Goal: Information Seeking & Learning: Learn about a topic

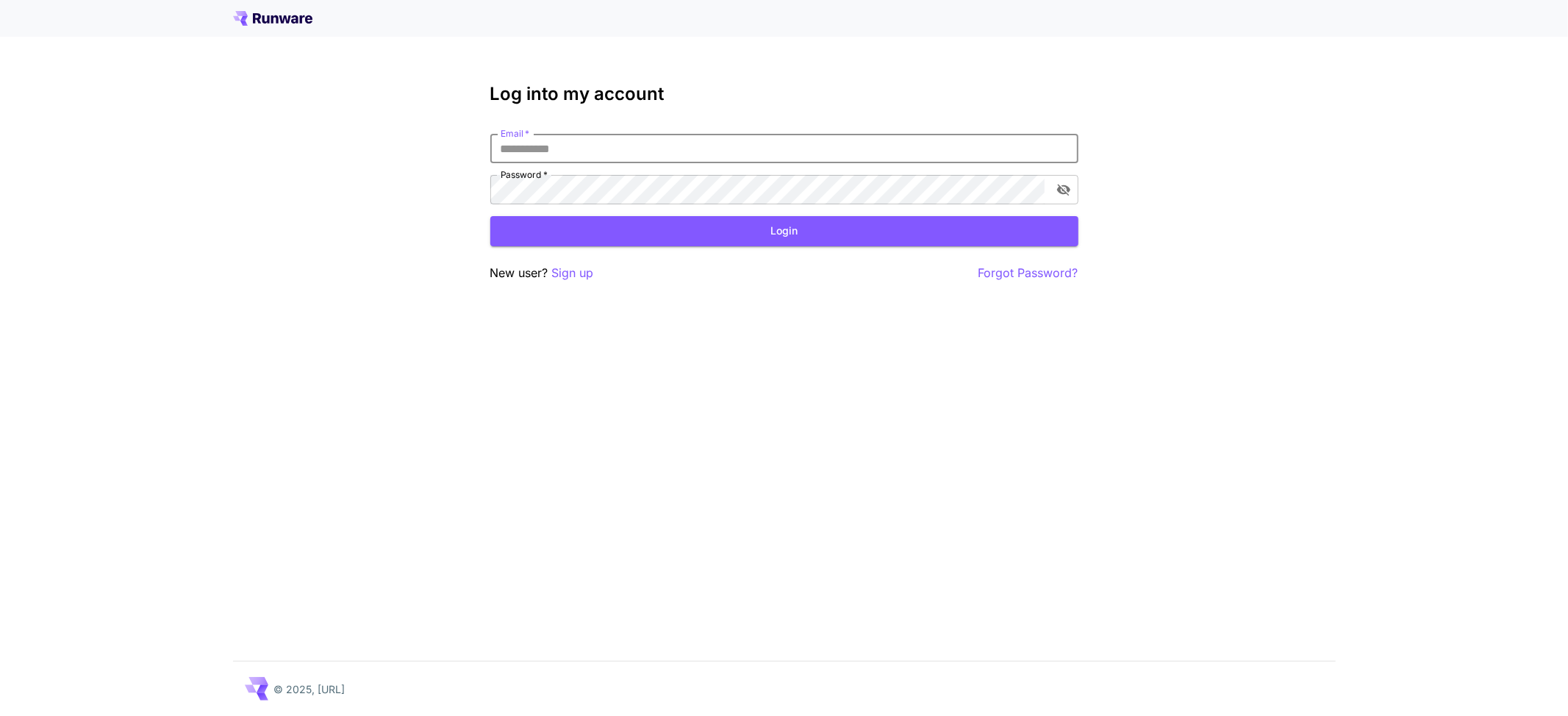
type input "**********"
click at [619, 227] on button "Login" at bounding box center [784, 231] width 588 height 30
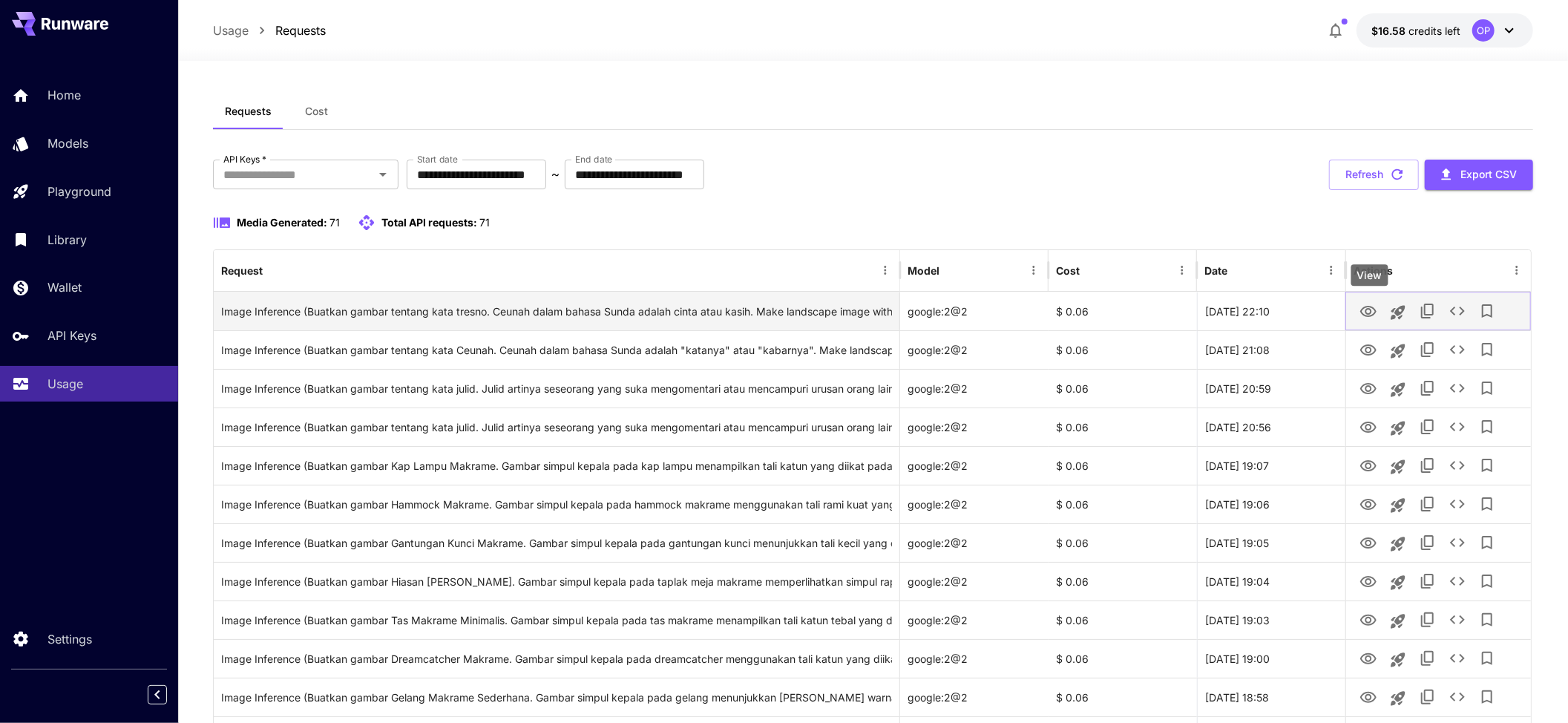
click at [1363, 311] on icon "View" at bounding box center [1368, 311] width 16 height 12
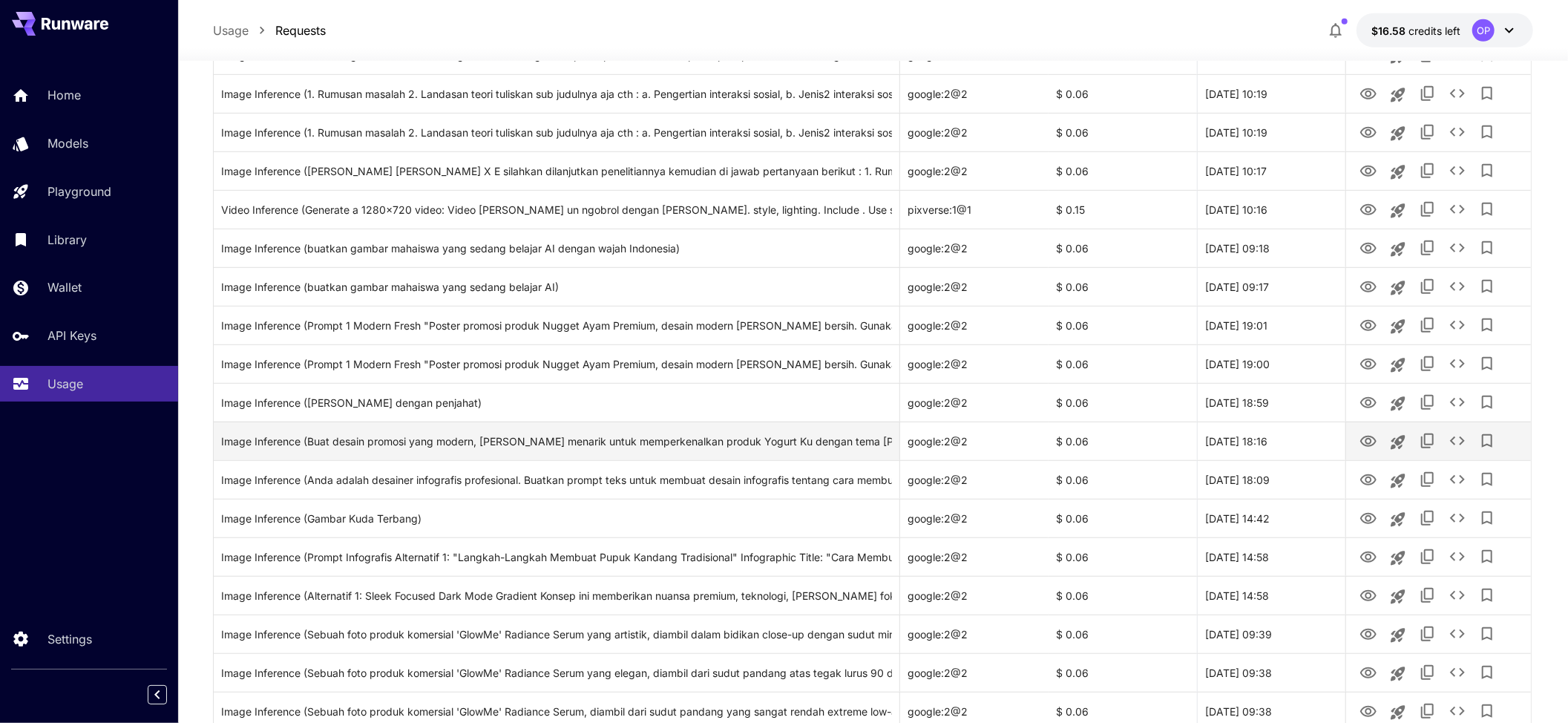
scroll to position [791, 0]
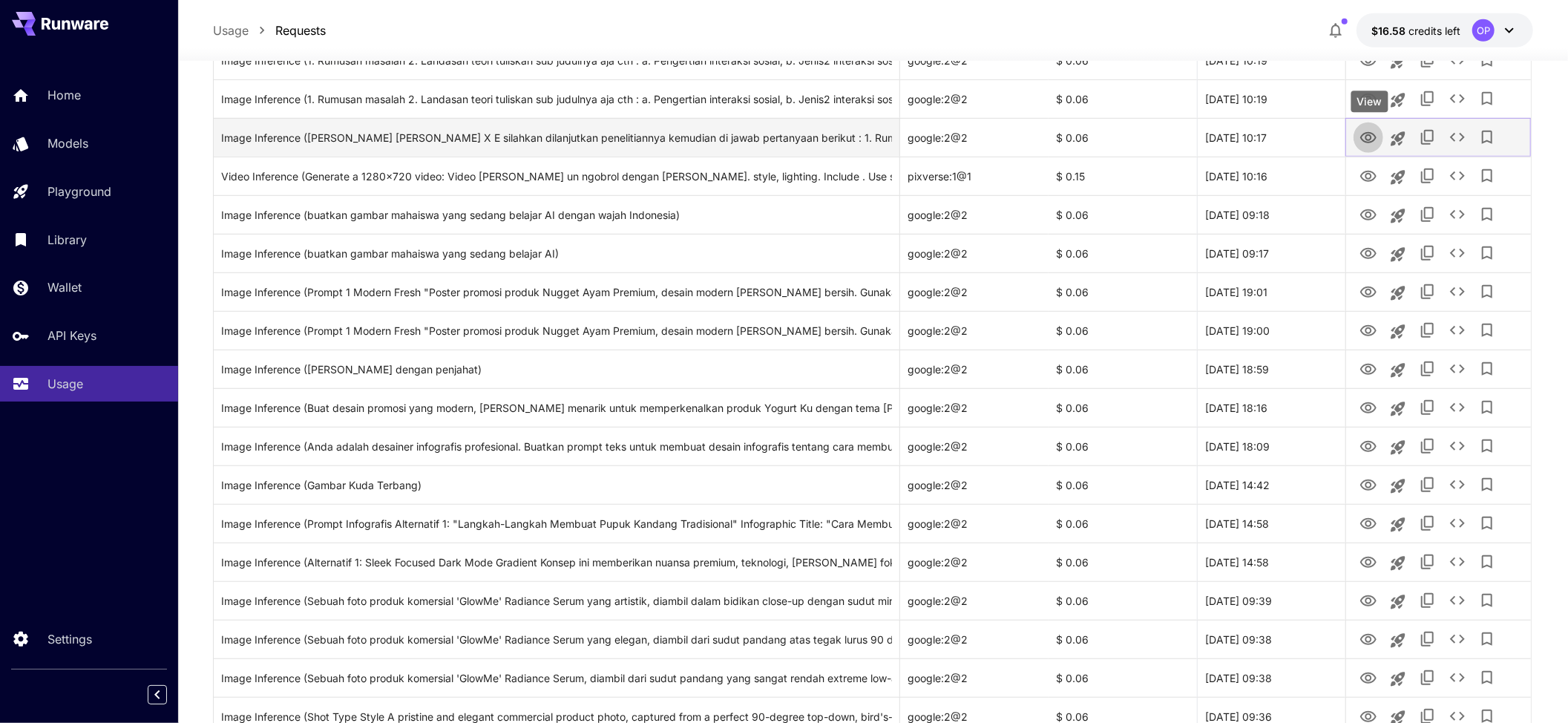
click at [1360, 136] on icon "View" at bounding box center [1368, 138] width 18 height 18
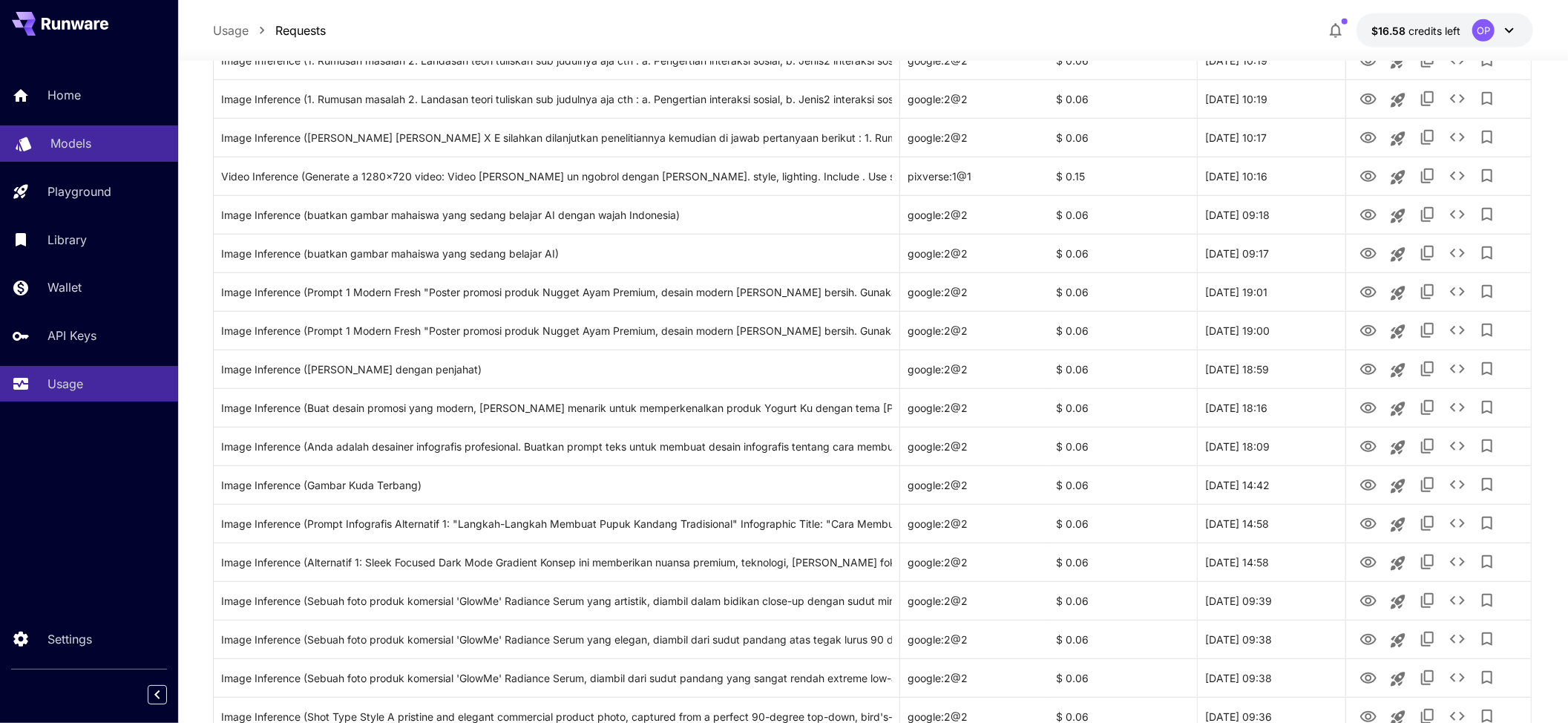
click at [86, 147] on p "Models" at bounding box center [71, 144] width 41 height 18
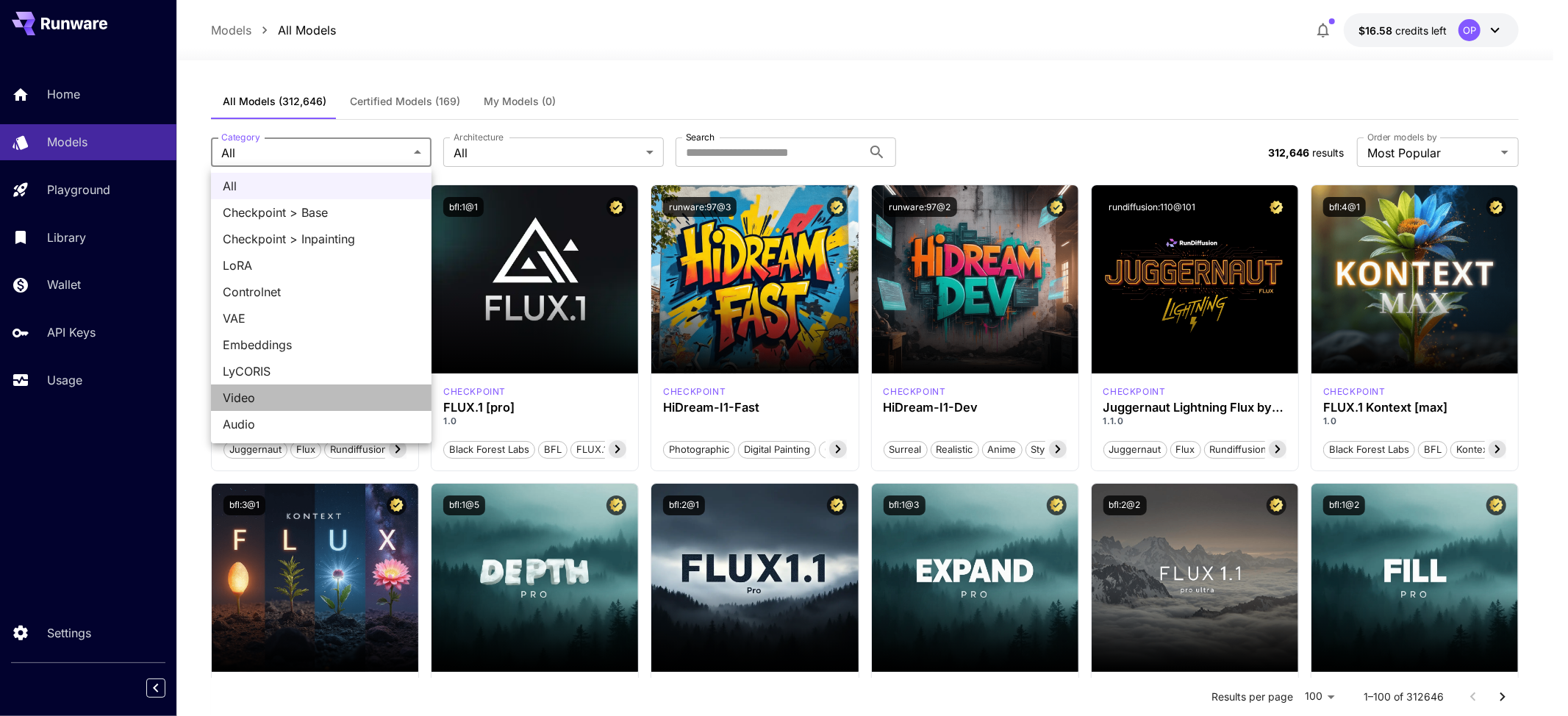
click at [269, 394] on span "Video" at bounding box center [321, 398] width 197 height 18
type input "*****"
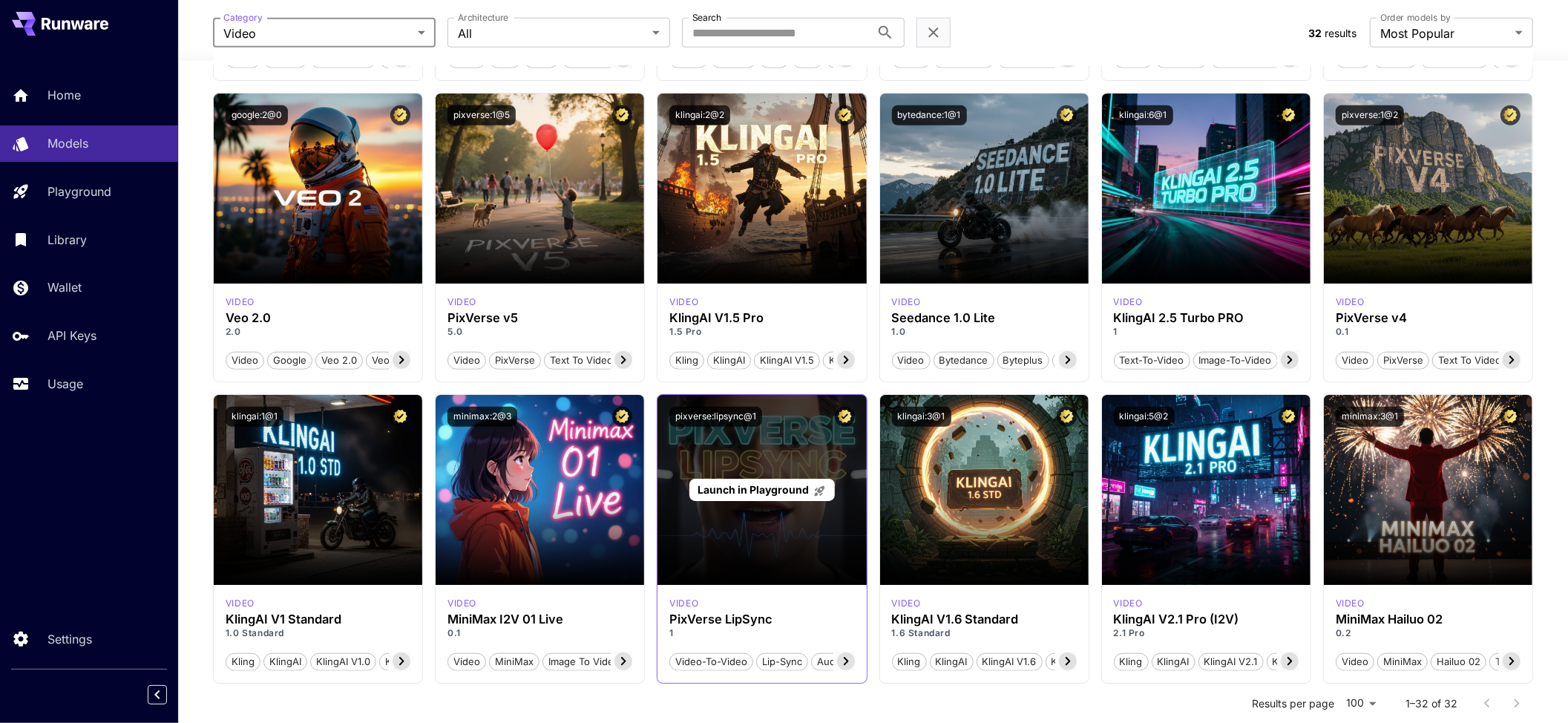
scroll to position [1066, 0]
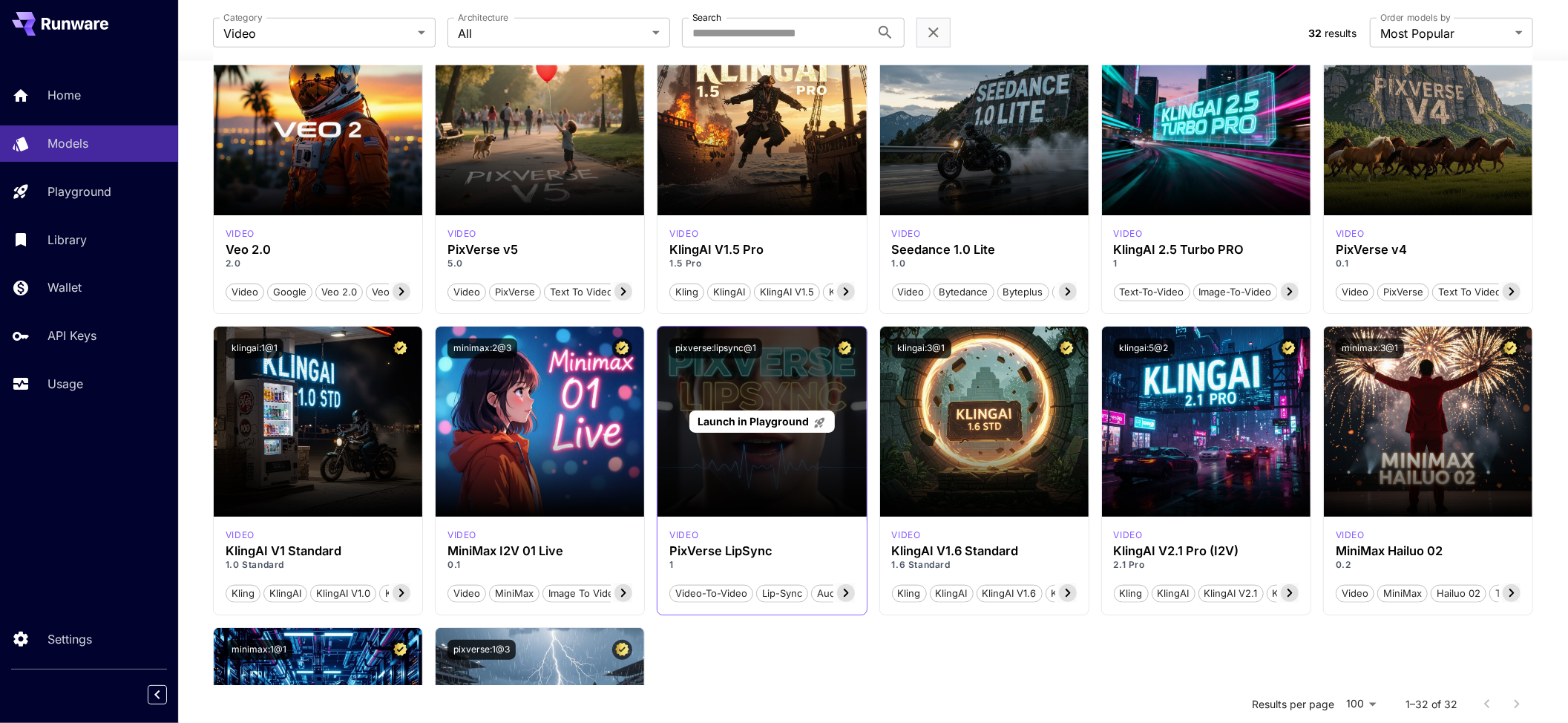
click at [779, 422] on span "Launch in Playground" at bounding box center [753, 421] width 112 height 12
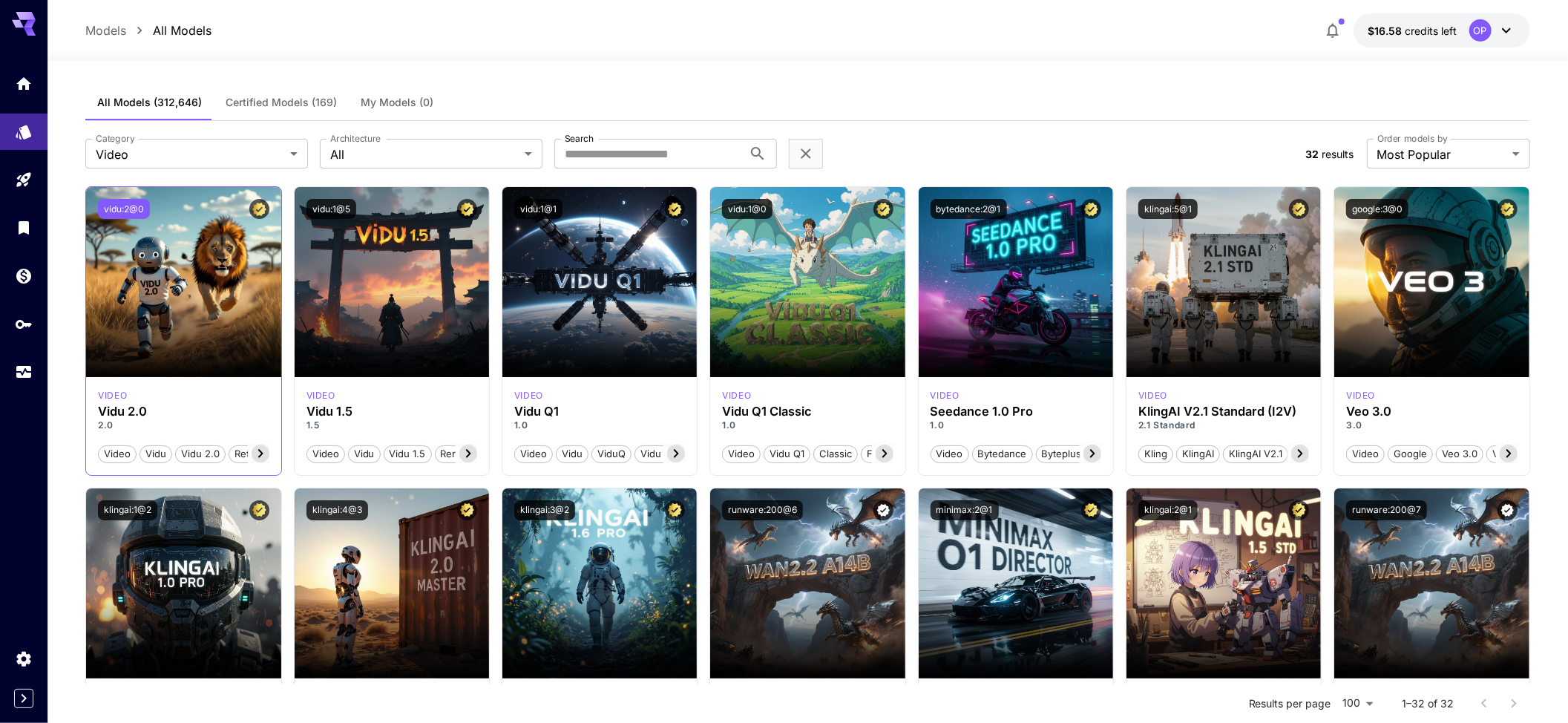
click at [105, 210] on button "vidu:2@0" at bounding box center [123, 209] width 52 height 20
click at [329, 208] on button "vidu:1@5" at bounding box center [331, 209] width 50 height 20
click at [564, 208] on div "vidu:1@1" at bounding box center [600, 209] width 171 height 20
click at [549, 206] on button "vidu:1@1" at bounding box center [538, 209] width 48 height 20
click at [755, 214] on button "vidu:1@0" at bounding box center [747, 209] width 50 height 20
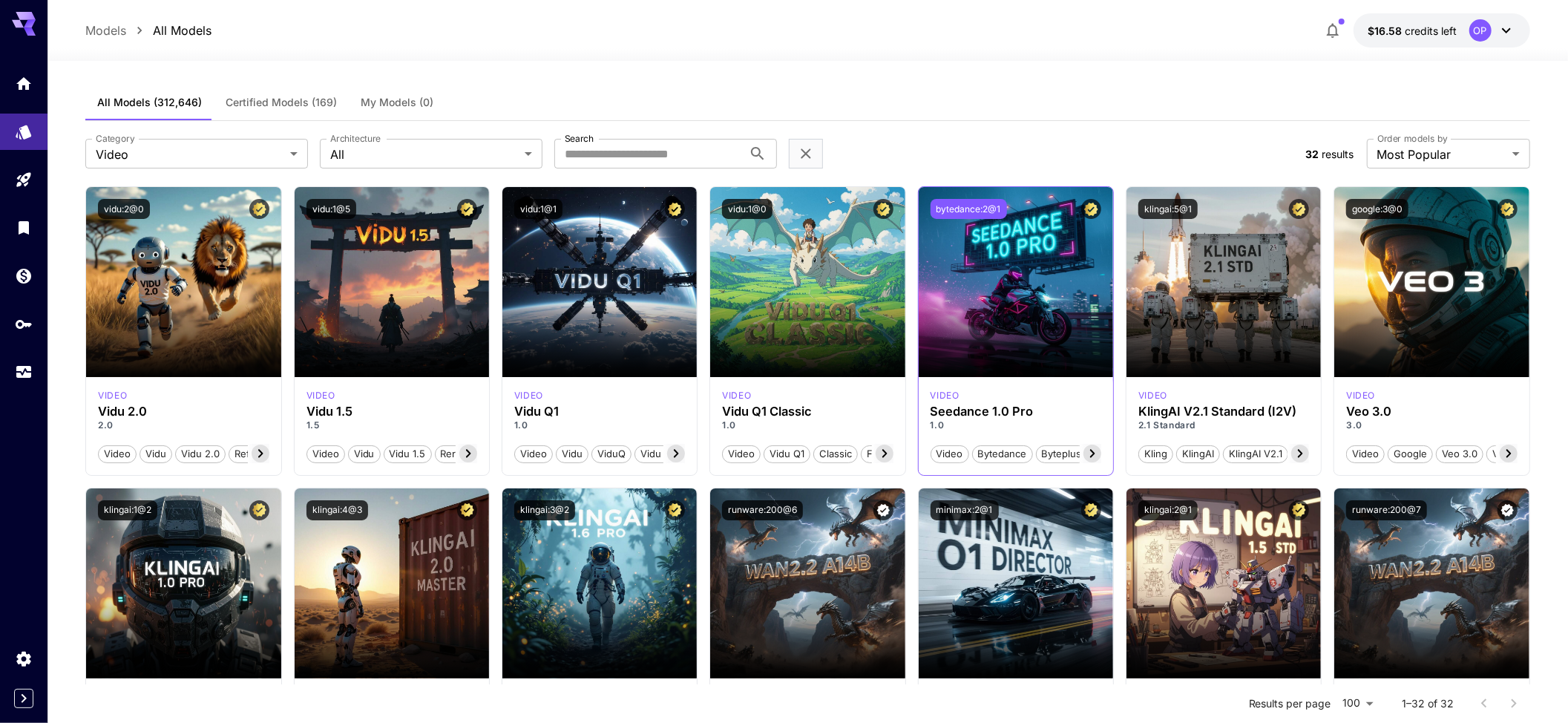
click at [962, 210] on button "bytedance:2@1" at bounding box center [968, 209] width 76 height 20
click at [1147, 196] on div "klingai:5@1" at bounding box center [1223, 209] width 195 height 44
click at [1153, 208] on button "klingai:5@1" at bounding box center [1168, 209] width 59 height 20
click at [1373, 210] on button "google:3@0" at bounding box center [1377, 209] width 62 height 20
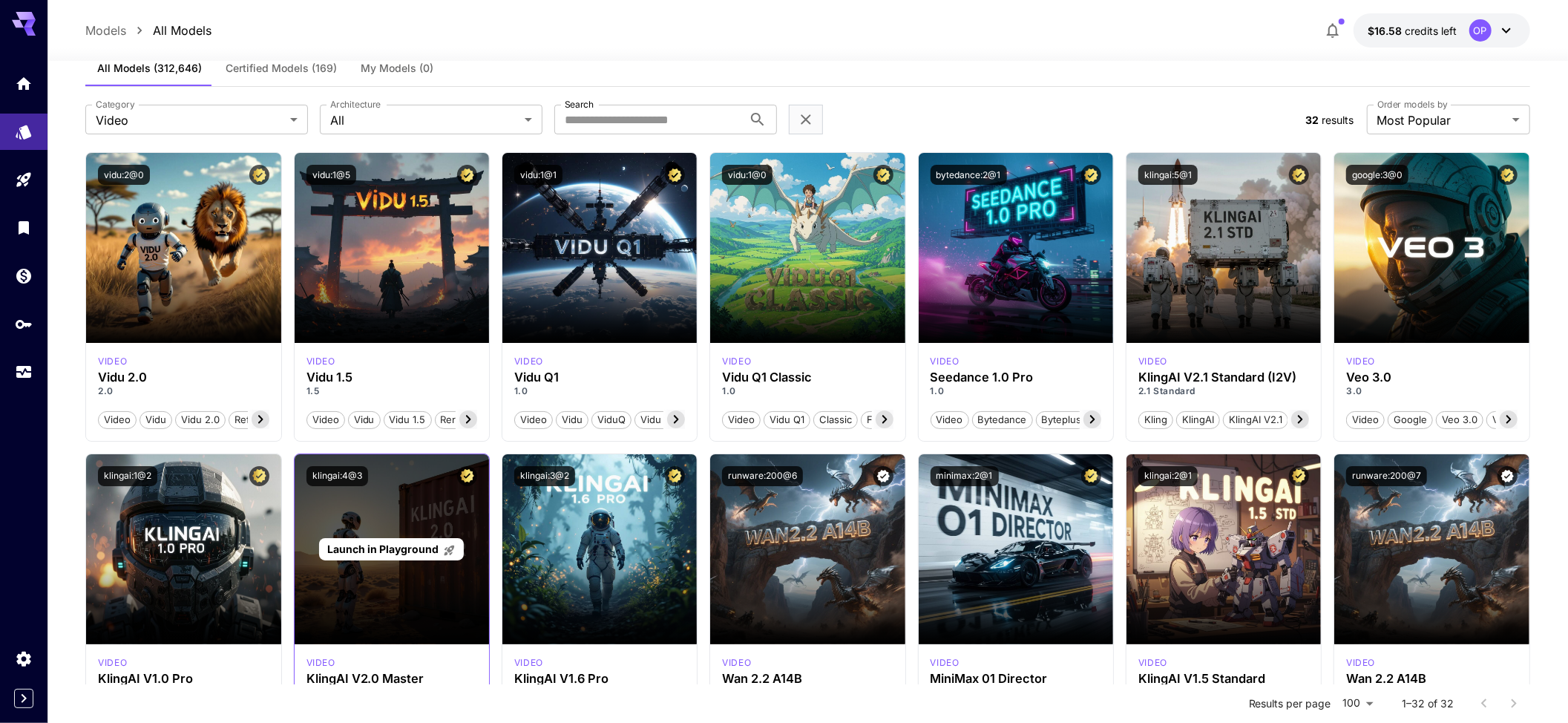
scroll to position [197, 0]
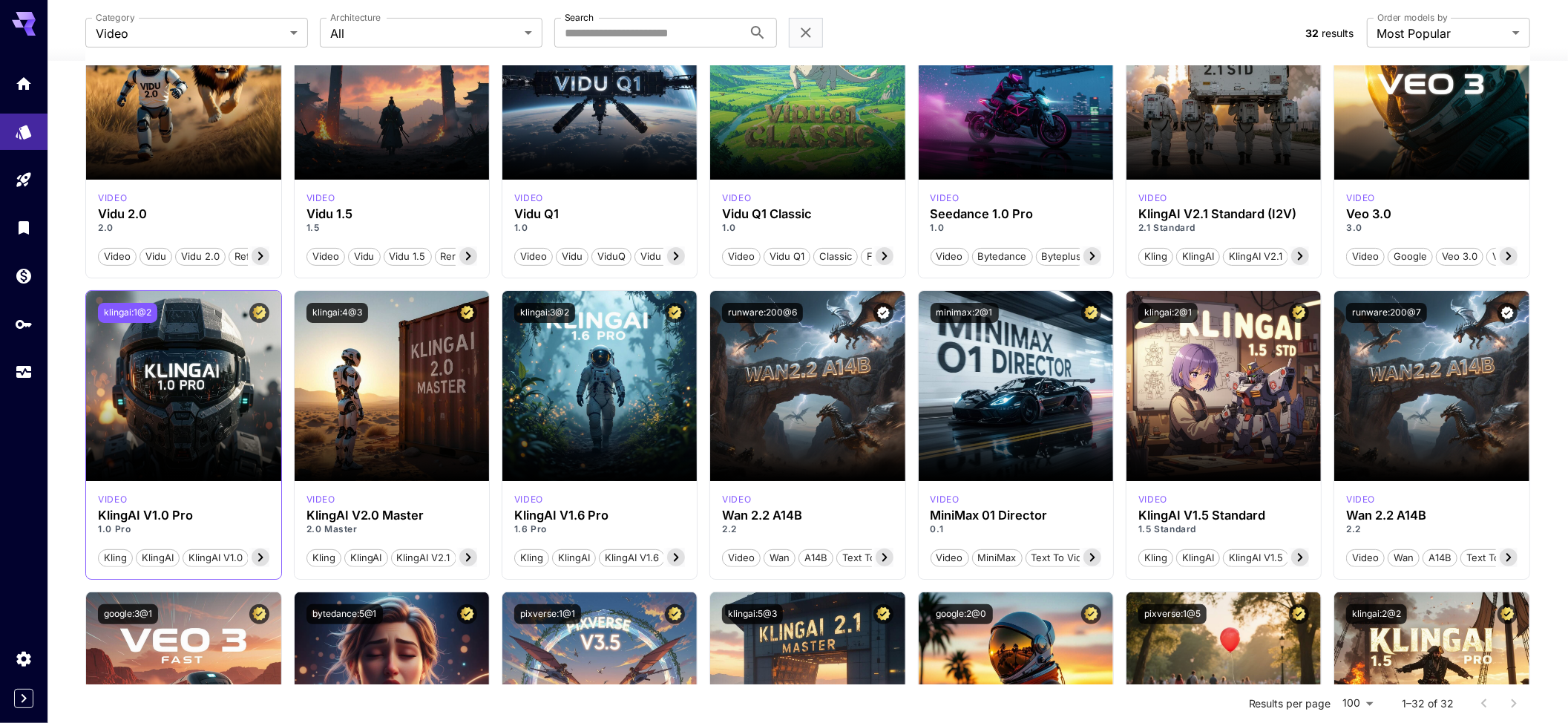
click at [111, 306] on button "klingai:1@2" at bounding box center [127, 313] width 59 height 20
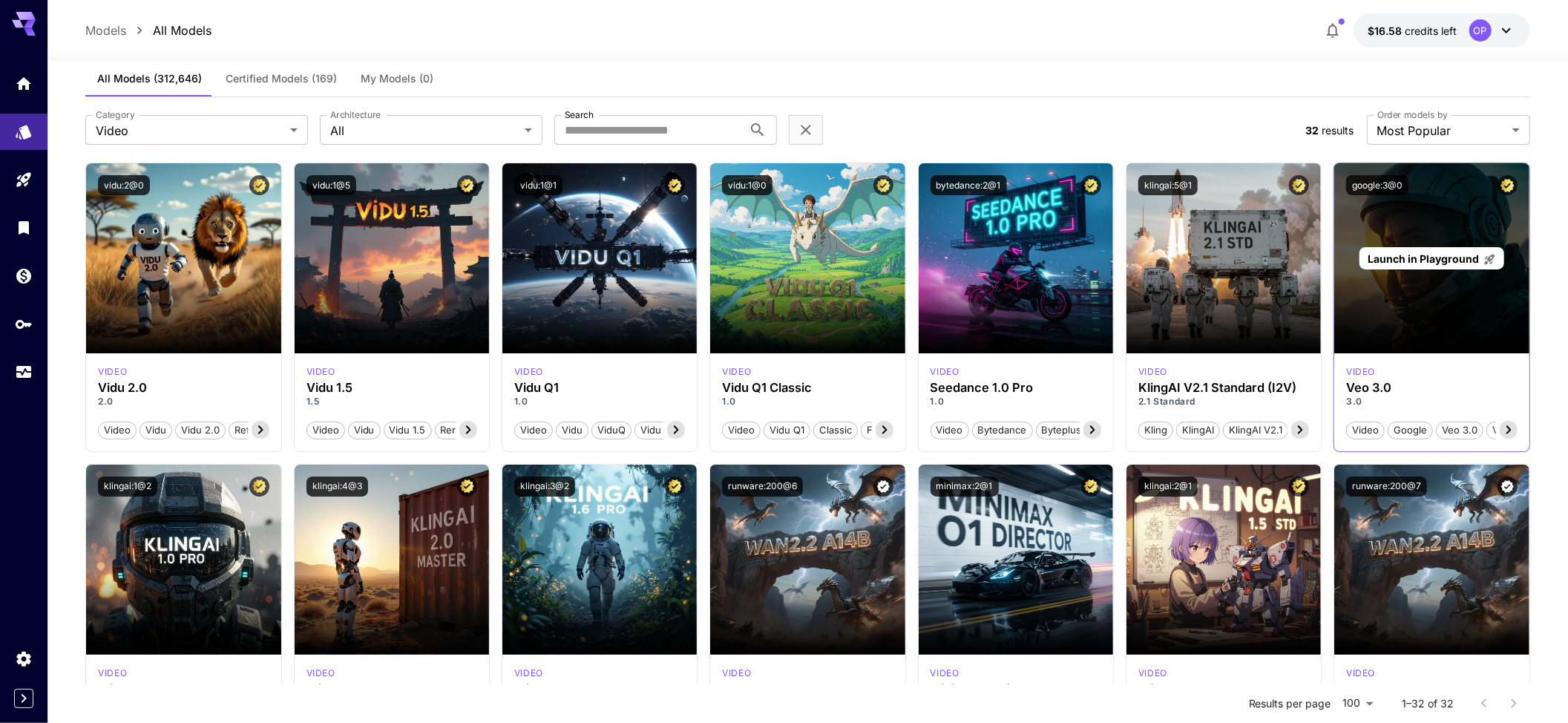
scroll to position [0, 0]
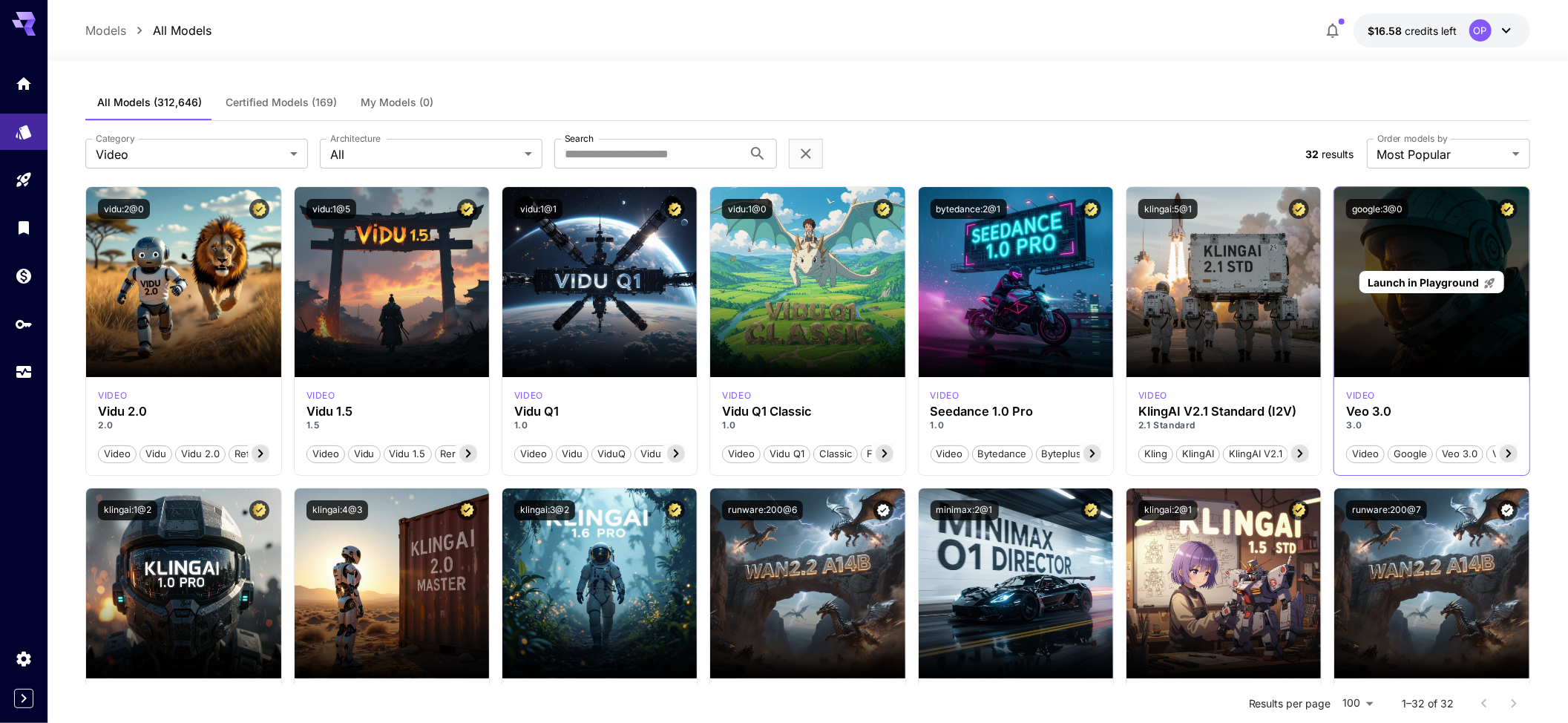
click at [1403, 278] on span "Launch in Playground" at bounding box center [1423, 282] width 112 height 12
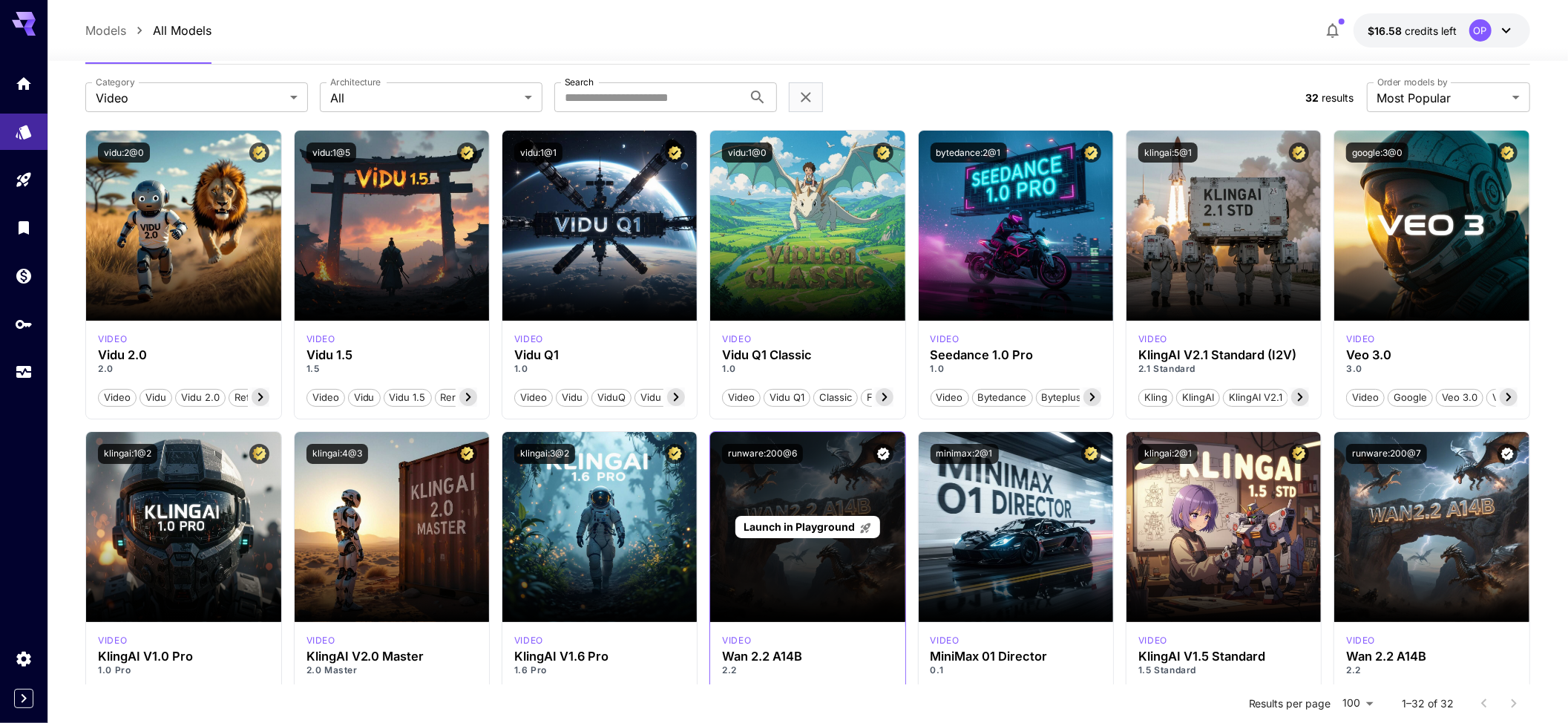
scroll to position [197, 0]
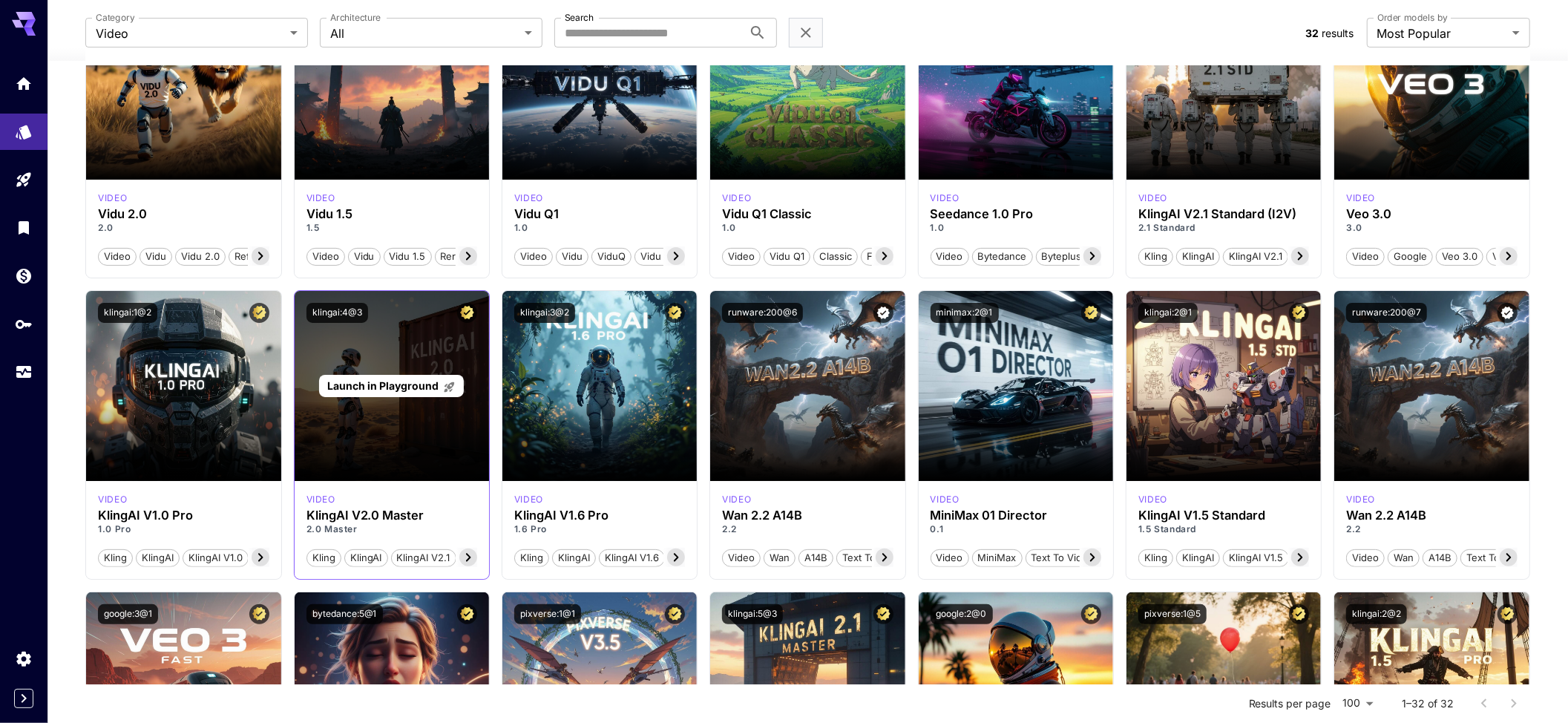
click at [375, 375] on div "Launch in Playground" at bounding box center [391, 386] width 145 height 23
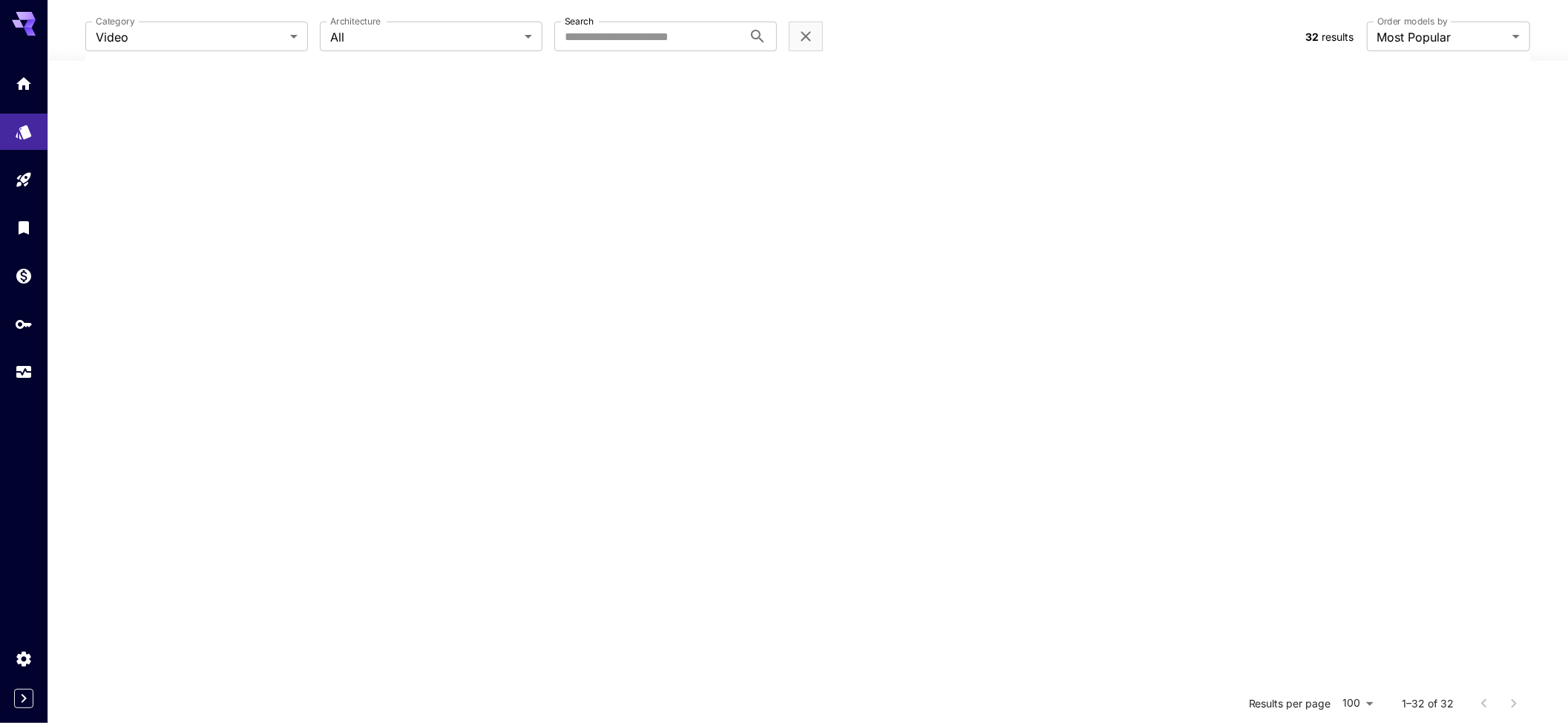
scroll to position [197, 0]
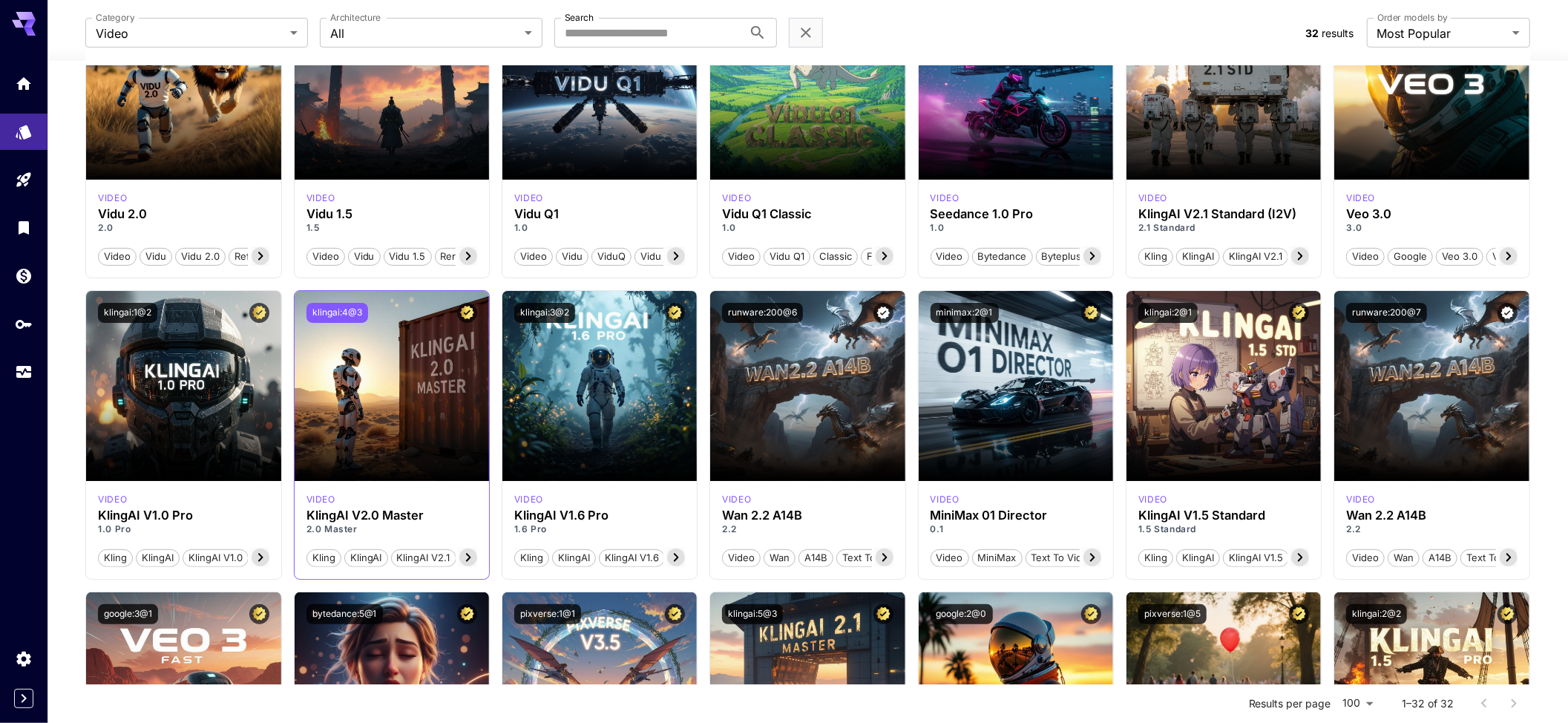
click at [333, 303] on button "klingai:4@3" at bounding box center [337, 313] width 62 height 20
click at [734, 312] on button "runware:200@6" at bounding box center [762, 313] width 80 height 20
click at [977, 310] on button "minimax:2@1" at bounding box center [964, 313] width 68 height 20
click at [1164, 306] on button "klingai:2@1" at bounding box center [1168, 313] width 59 height 20
click at [1379, 303] on button "runware:200@7" at bounding box center [1386, 313] width 80 height 20
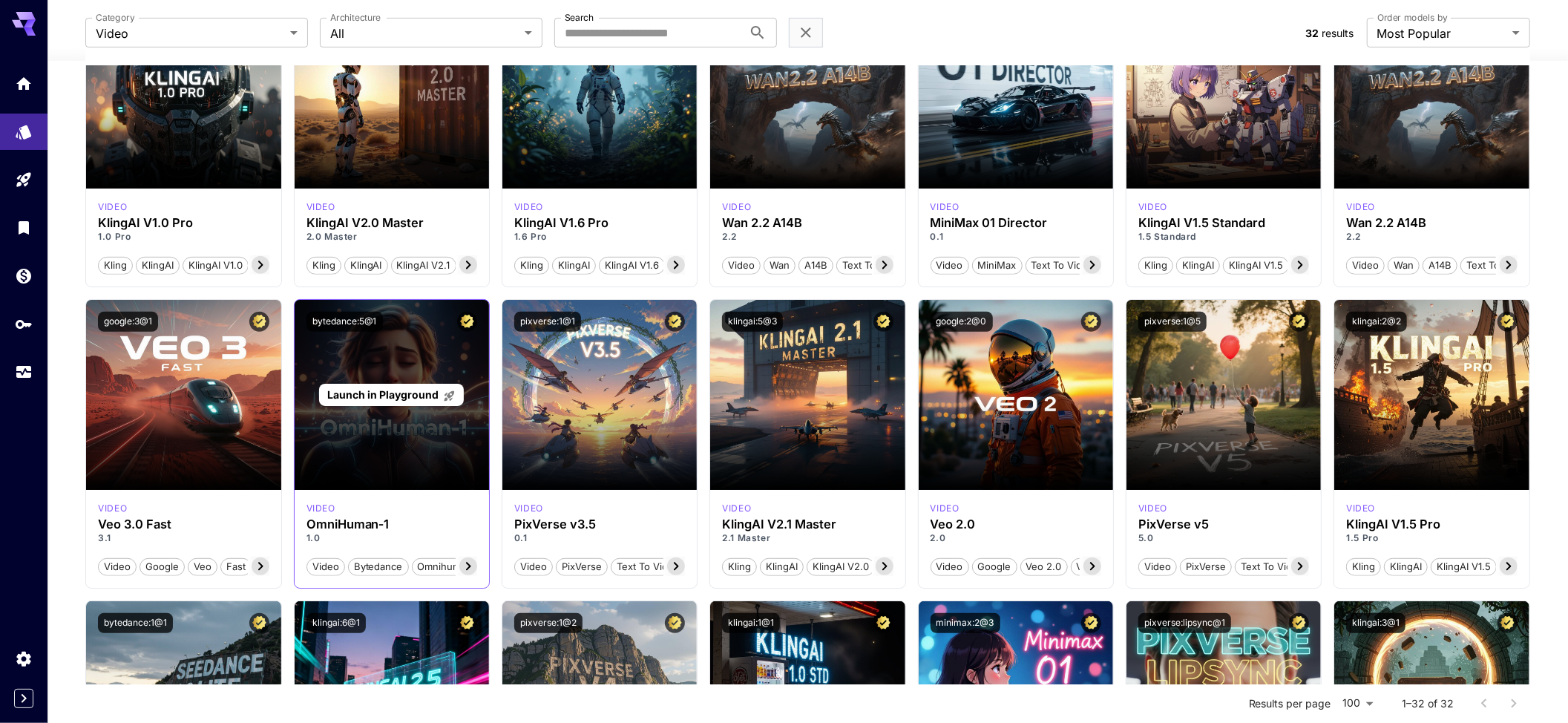
scroll to position [495, 0]
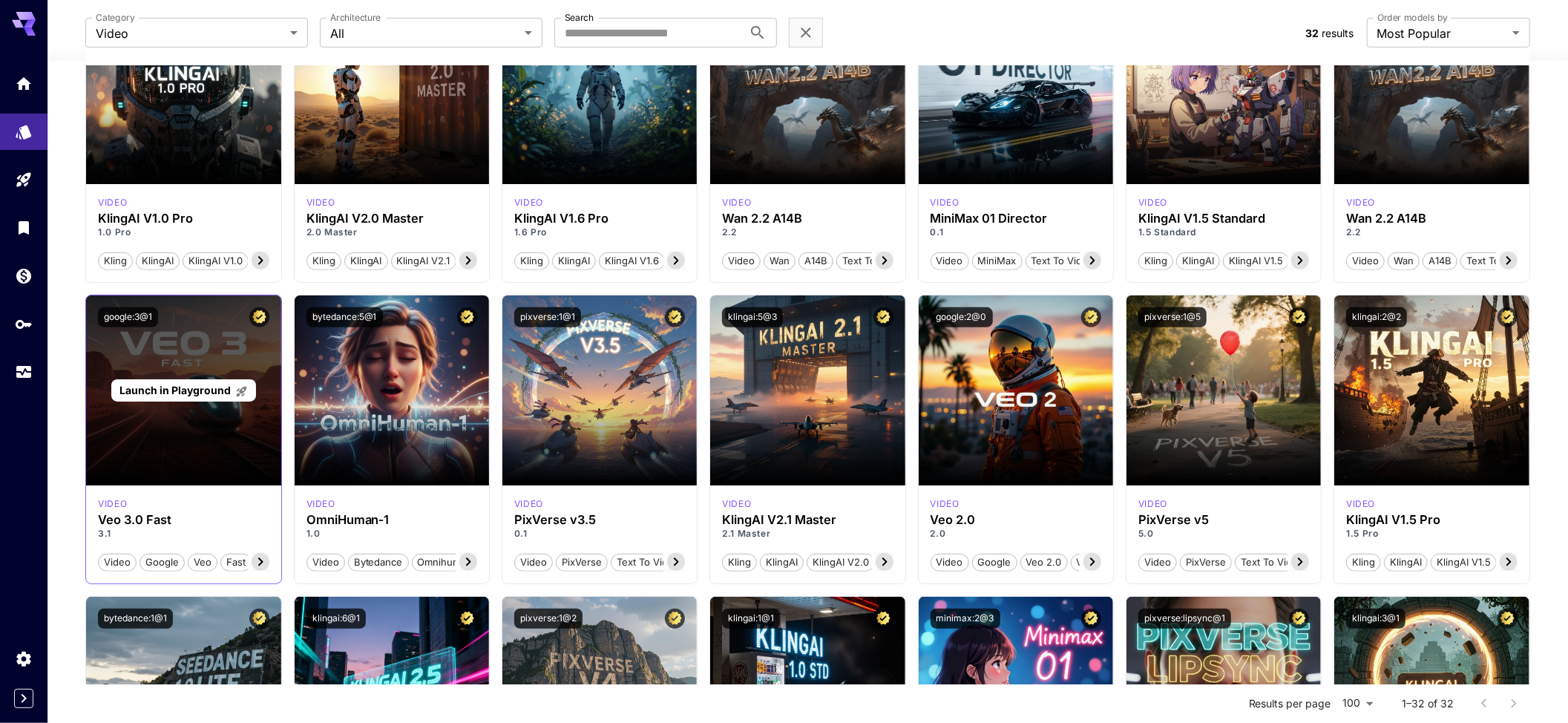
drag, startPoint x: 122, startPoint y: 307, endPoint x: 196, endPoint y: 393, distance: 113.5
click at [122, 307] on button "google:3@1" at bounding box center [127, 317] width 60 height 20
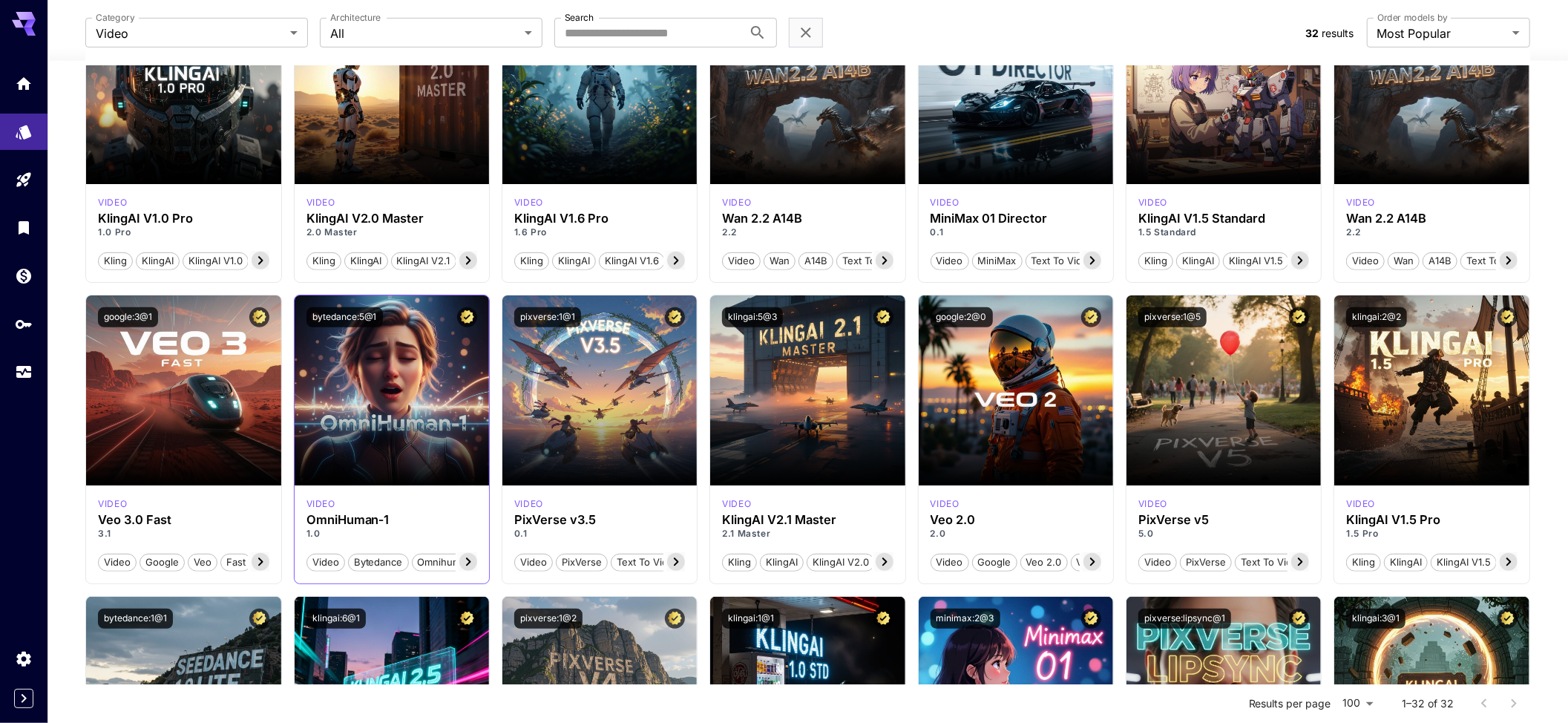
click at [356, 327] on div "bytedance:5@1" at bounding box center [392, 317] width 195 height 44
click at [355, 320] on button "bytedance:5@1" at bounding box center [344, 317] width 76 height 20
click at [554, 316] on button "pixverse:1@1" at bounding box center [547, 317] width 67 height 20
click at [766, 319] on button "klingai:5@3" at bounding box center [752, 317] width 61 height 20
click at [968, 310] on button "google:2@0" at bounding box center [962, 317] width 62 height 20
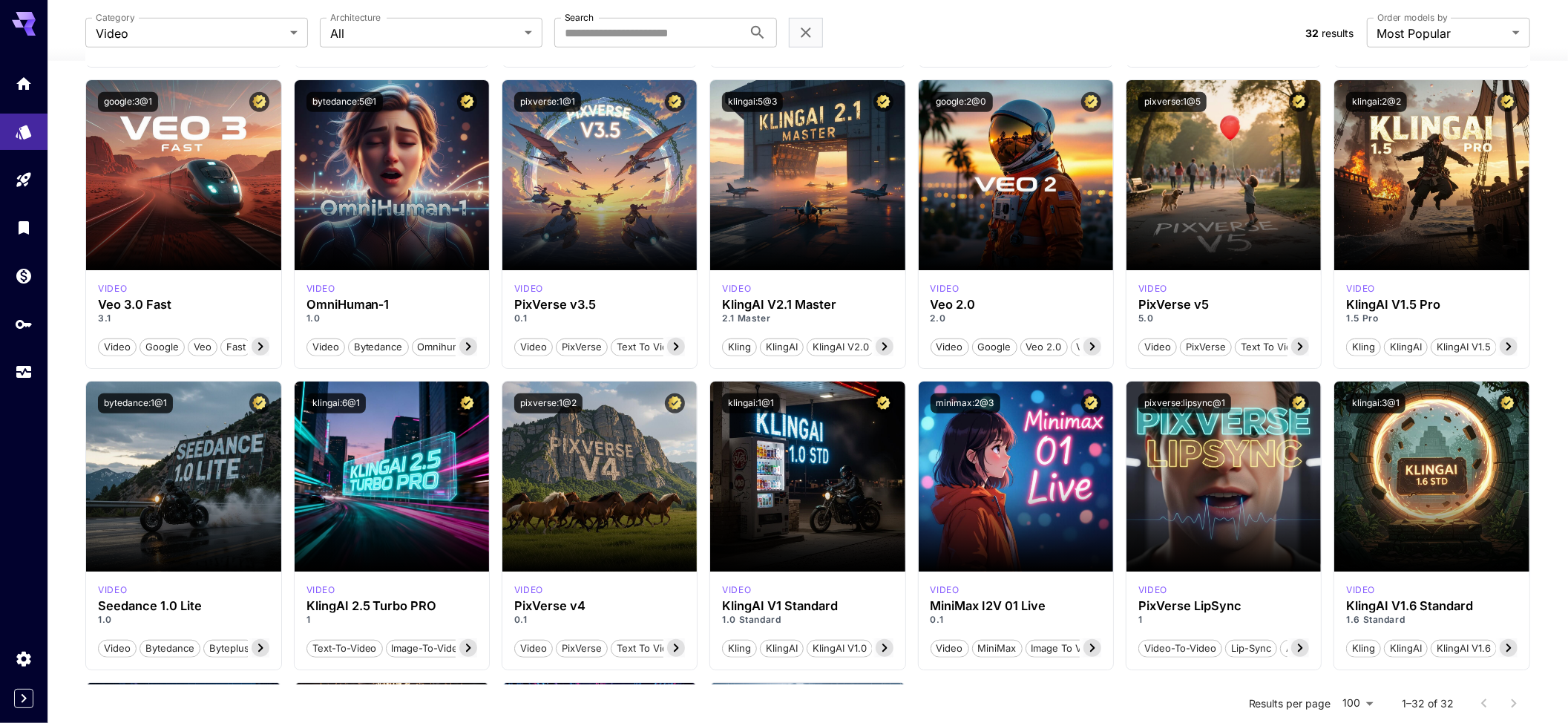
scroll to position [693, 0]
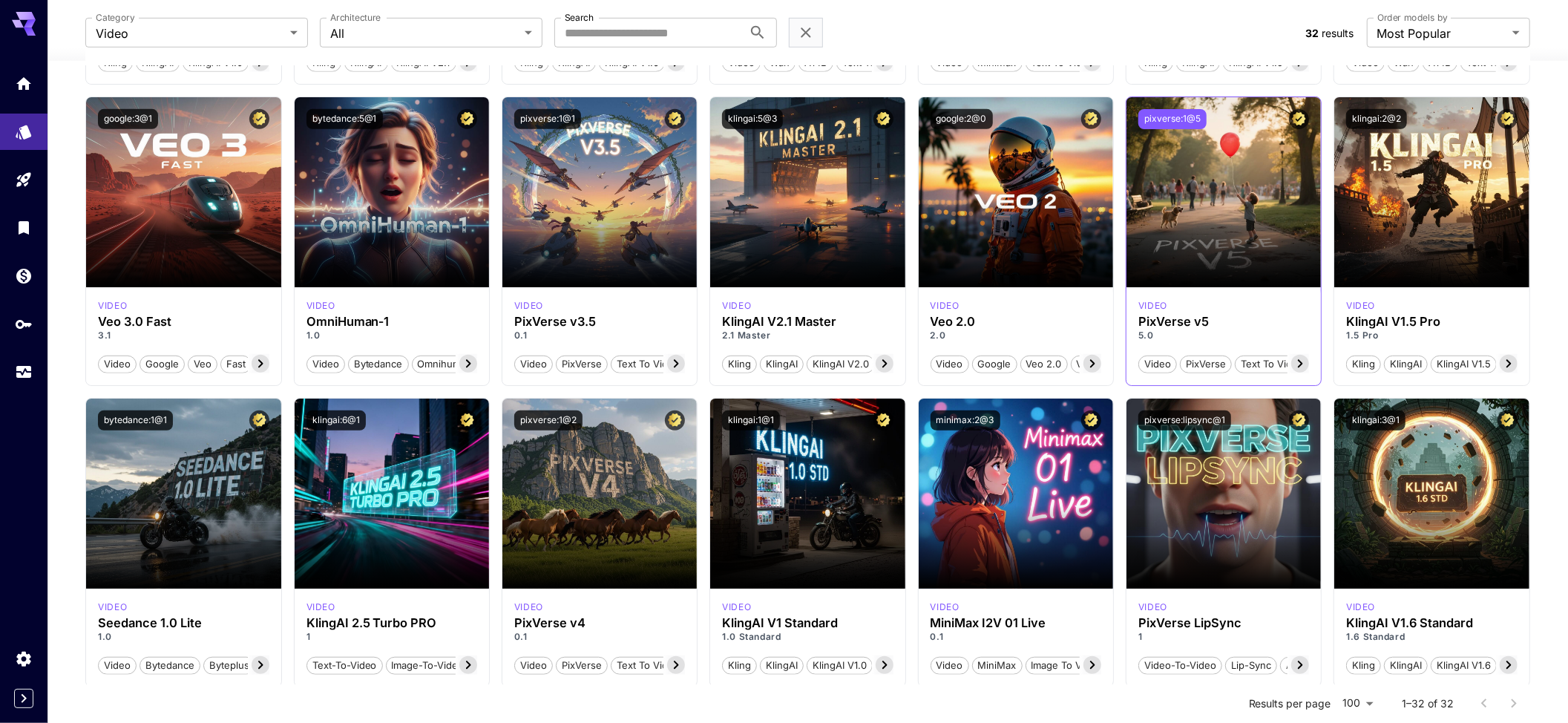
click at [1175, 114] on button "pixverse:1@5" at bounding box center [1172, 119] width 68 height 20
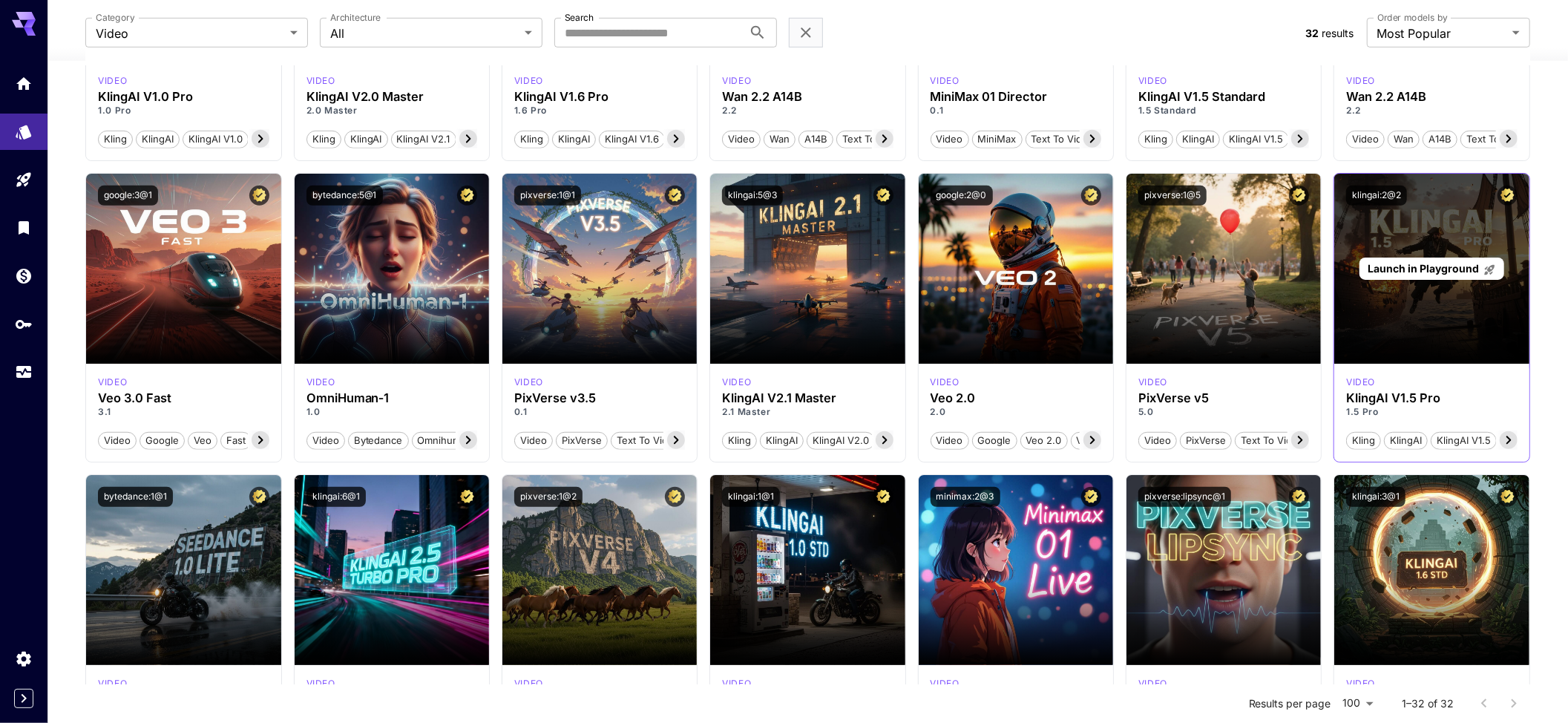
scroll to position [594, 0]
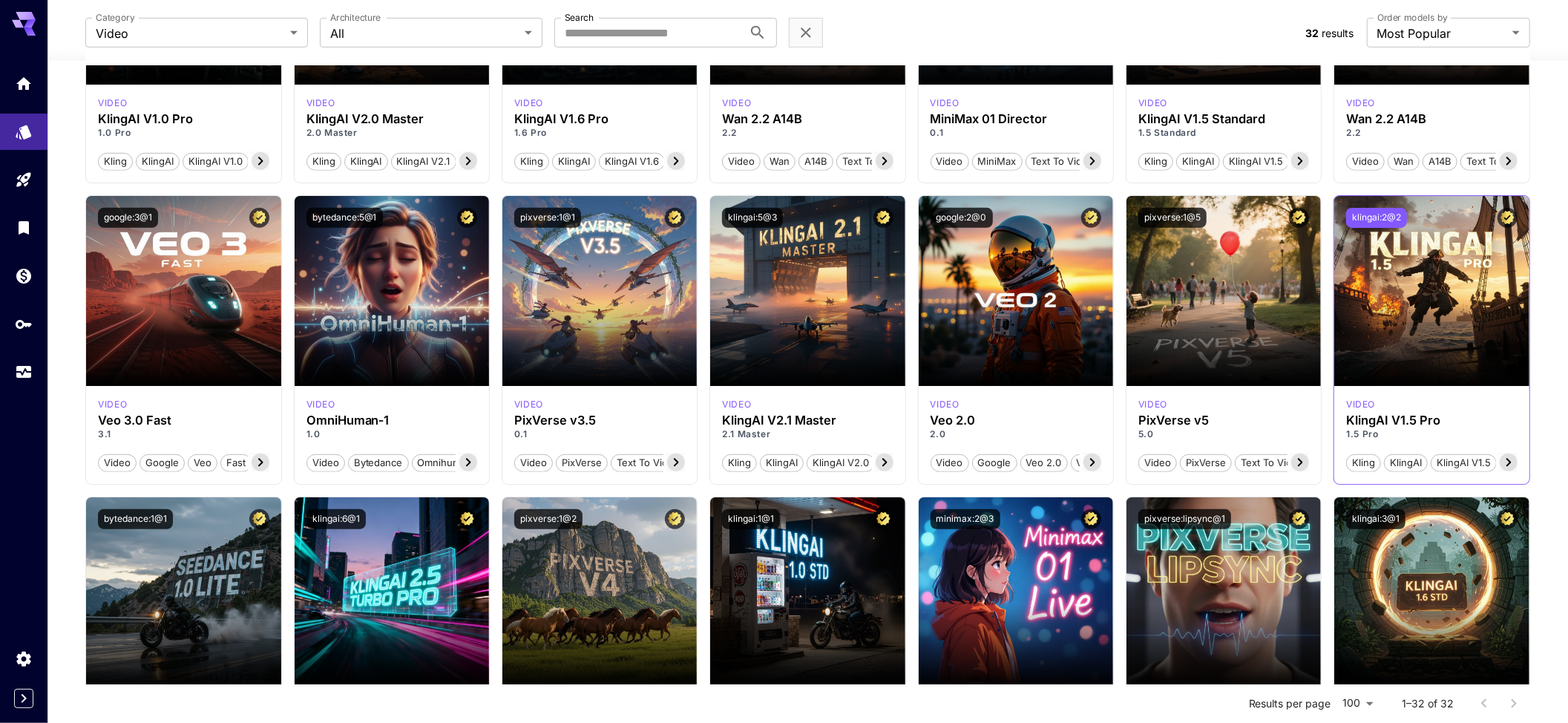
click at [1379, 220] on button "klingai:2@2" at bounding box center [1377, 218] width 61 height 20
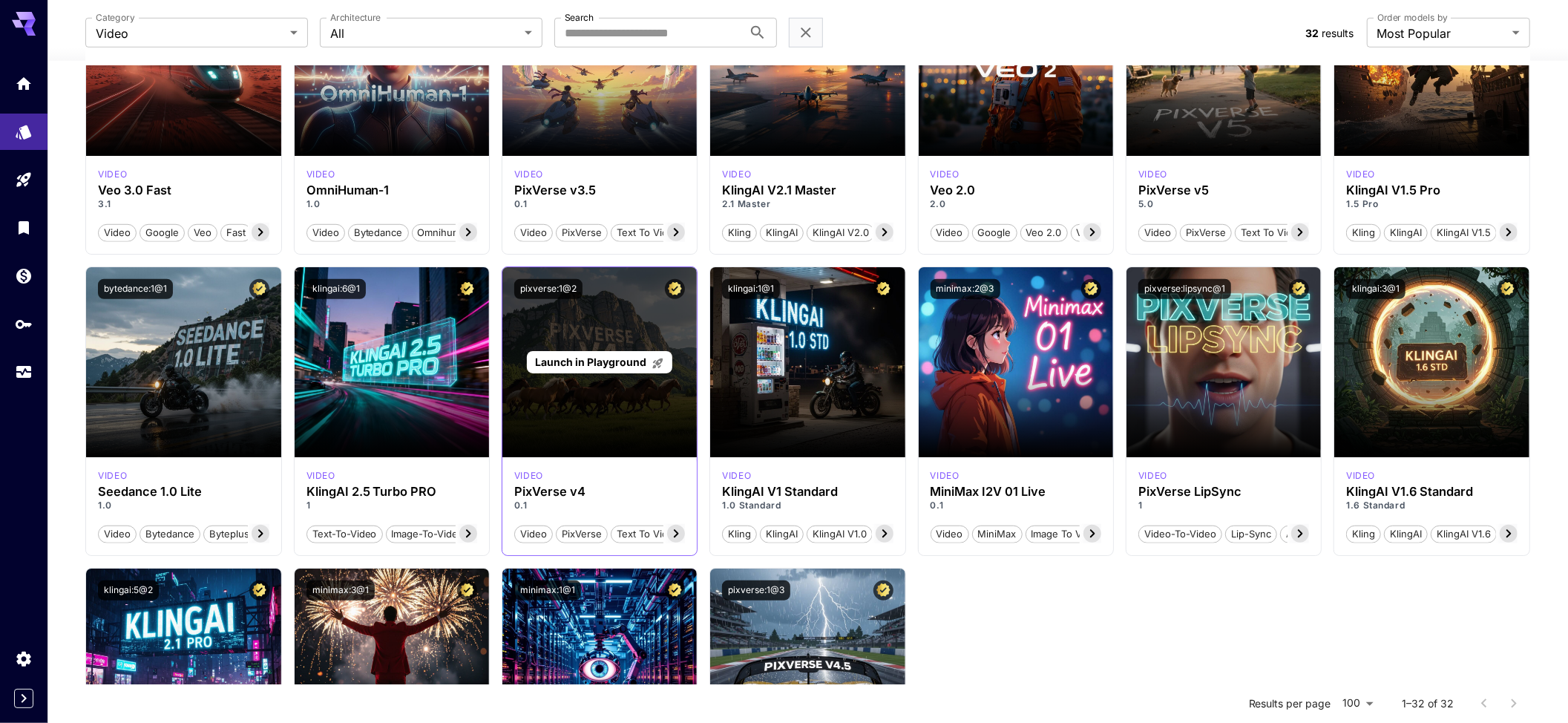
scroll to position [891, 0]
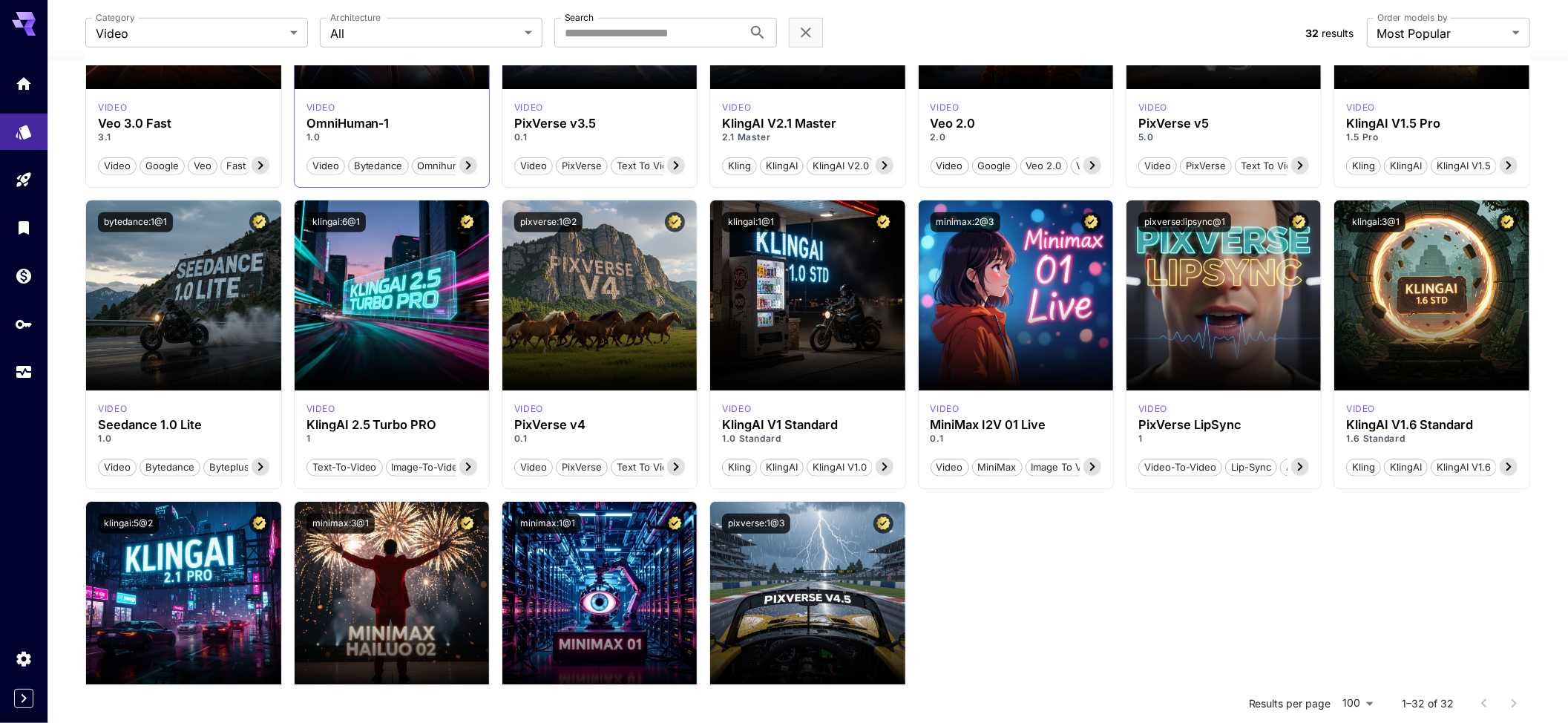
drag, startPoint x: 158, startPoint y: 218, endPoint x: 446, endPoint y: 169, distance: 292.1
click at [160, 218] on button "bytedance:1@1" at bounding box center [135, 222] width 75 height 20
click at [351, 219] on button "klingai:6@1" at bounding box center [336, 222] width 59 height 20
click at [555, 223] on button "pixverse:1@2" at bounding box center [548, 222] width 68 height 20
click at [772, 220] on button "klingai:1@1" at bounding box center [751, 222] width 57 height 20
